Goal: Task Accomplishment & Management: Manage account settings

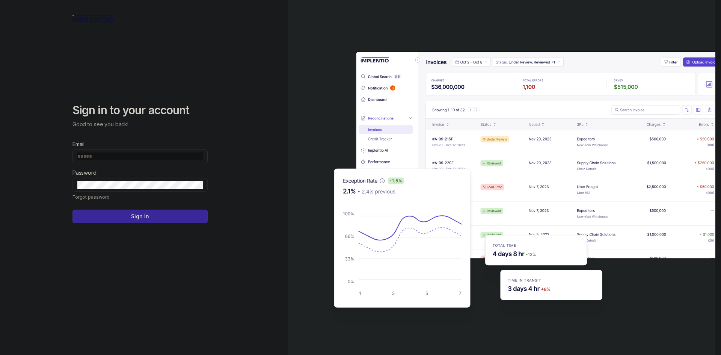
click at [151, 160] on input "Email" at bounding box center [139, 156] width 125 height 8
click at [0, 354] on com-1password-button at bounding box center [0, 355] width 0 height 0
click at [131, 156] on input "Email" at bounding box center [139, 156] width 125 height 8
type input "**********"
